Goal: Task Accomplishment & Management: Manage account settings

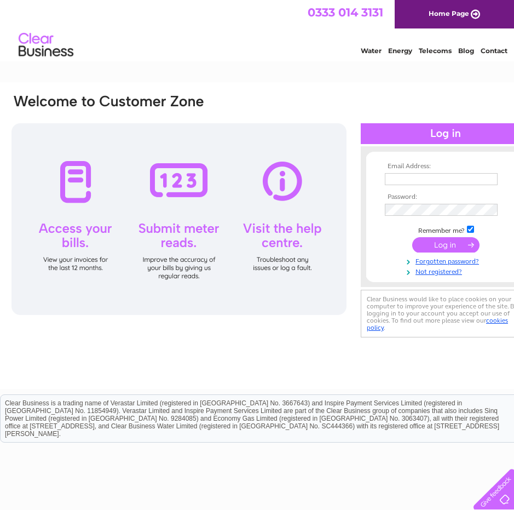
click at [450, 248] on input "submit" at bounding box center [446, 244] width 67 height 15
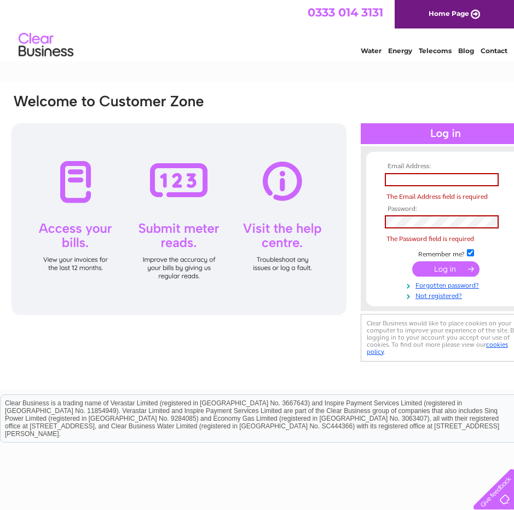
click at [330, 336] on div "Email Address: The Email Address field is required Password: Forgotten password?" at bounding box center [271, 228] width 522 height 271
click at [419, 177] on input "text" at bounding box center [442, 179] width 114 height 13
type input "[EMAIL_ADDRESS][DOMAIN_NAME]"
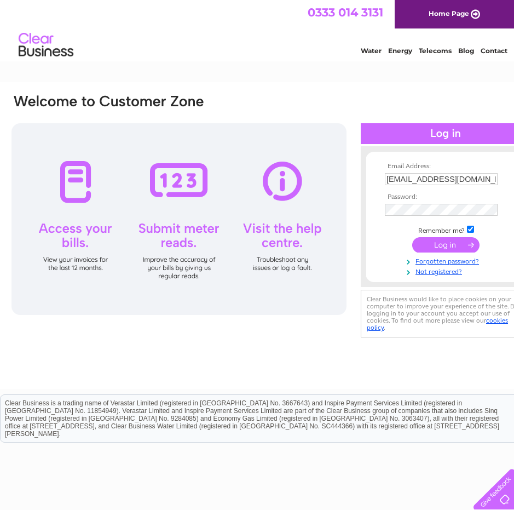
click at [451, 245] on input "submit" at bounding box center [446, 244] width 67 height 15
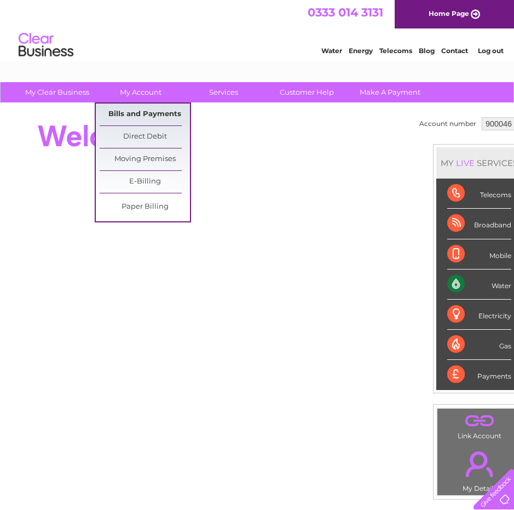
click at [149, 111] on link "Bills and Payments" at bounding box center [145, 115] width 90 height 22
